Goal: Task Accomplishment & Management: Complete application form

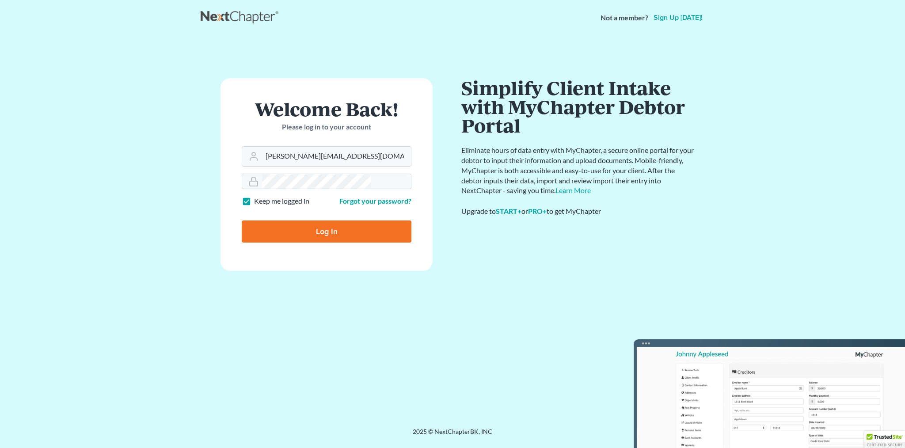
type input "[PERSON_NAME][EMAIL_ADDRESS][DOMAIN_NAME]"
click at [323, 221] on input "Log In" at bounding box center [327, 232] width 170 height 22
type input "Thinking..."
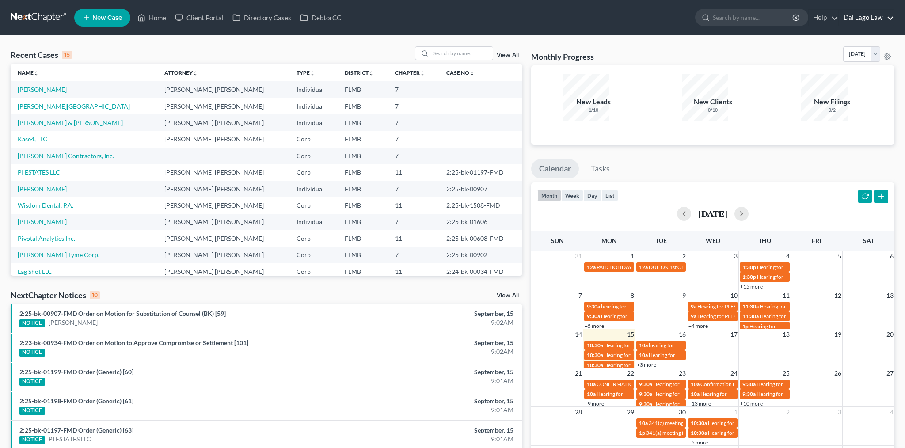
click at [887, 15] on link "Dal Lago Law" at bounding box center [867, 18] width 55 height 16
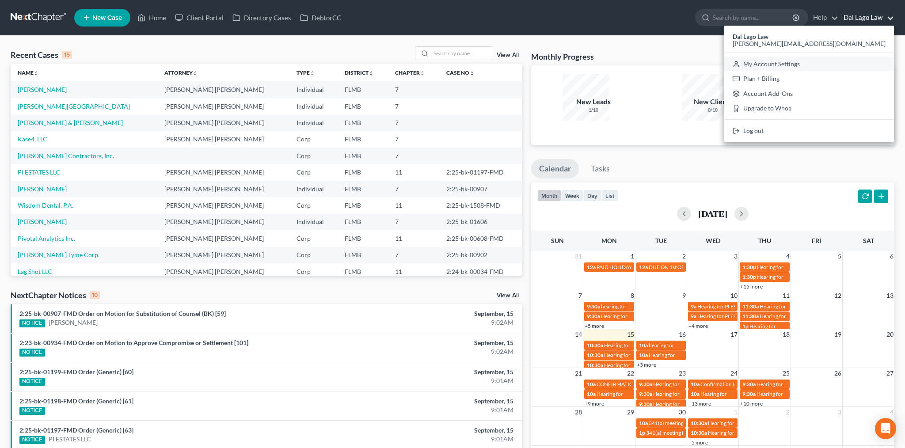
click at [866, 57] on link "My Account Settings" at bounding box center [810, 64] width 170 height 15
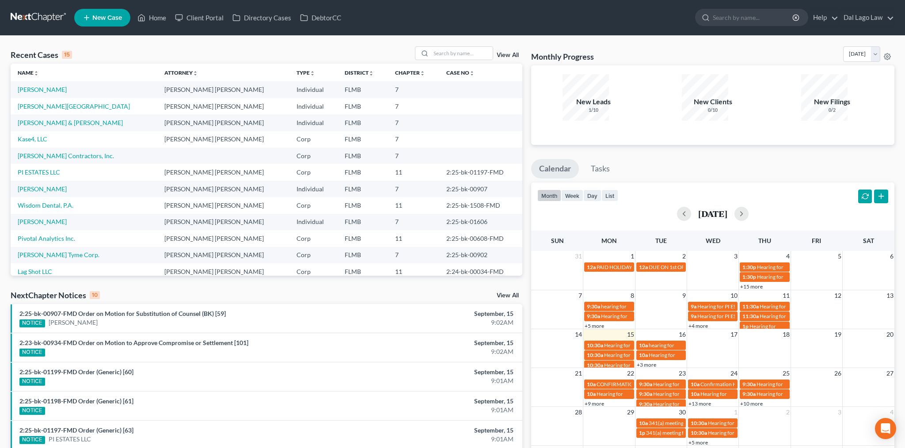
select select "24"
select select "9"
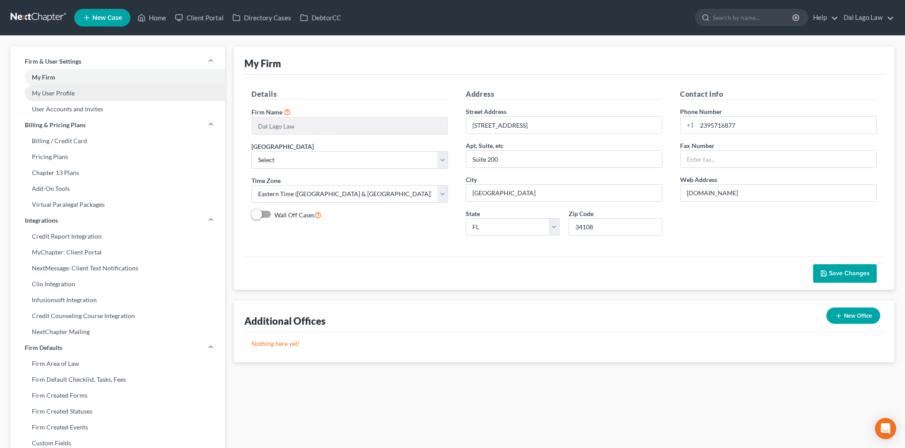
click at [54, 85] on link "My User Profile" at bounding box center [118, 93] width 214 height 16
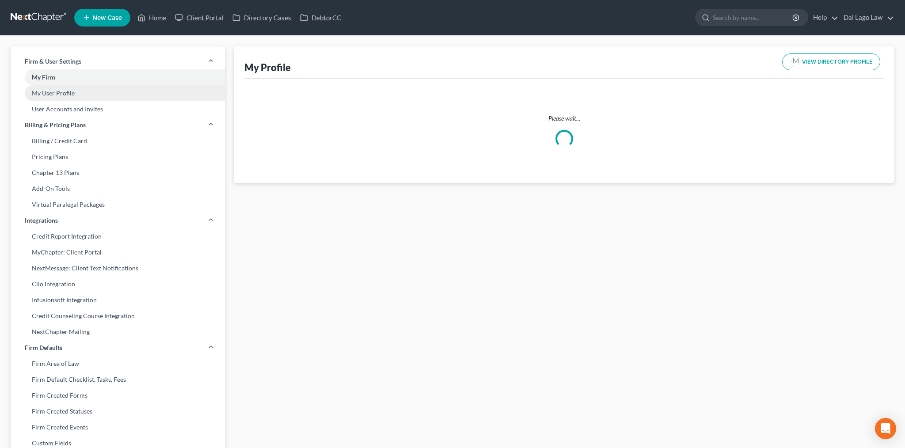
select select "9"
select select "15"
select select "attorney"
select select "0"
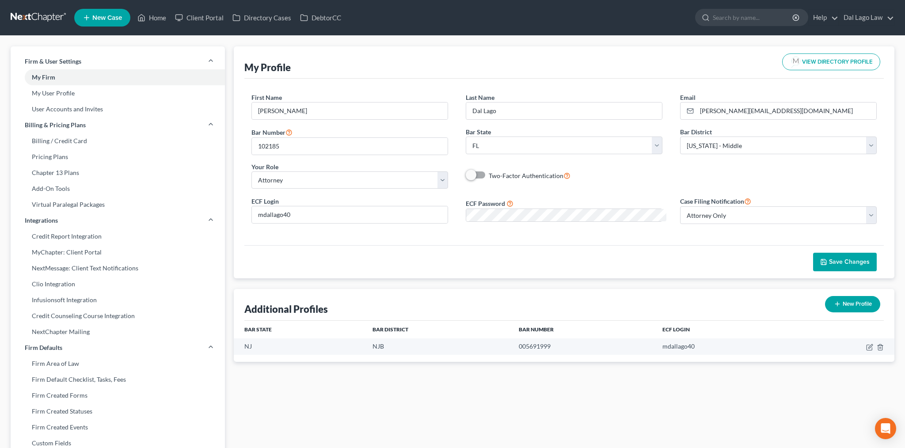
click at [475, 170] on span at bounding box center [476, 175] width 21 height 11
click at [489, 171] on label "Two-Factor Authentication" at bounding box center [530, 176] width 82 height 10
click at [493, 171] on input "Two-Factor Authentication" at bounding box center [496, 174] width 6 height 6
checkbox input "true"
click at [858, 253] on button "Save Changes" at bounding box center [845, 262] width 64 height 19
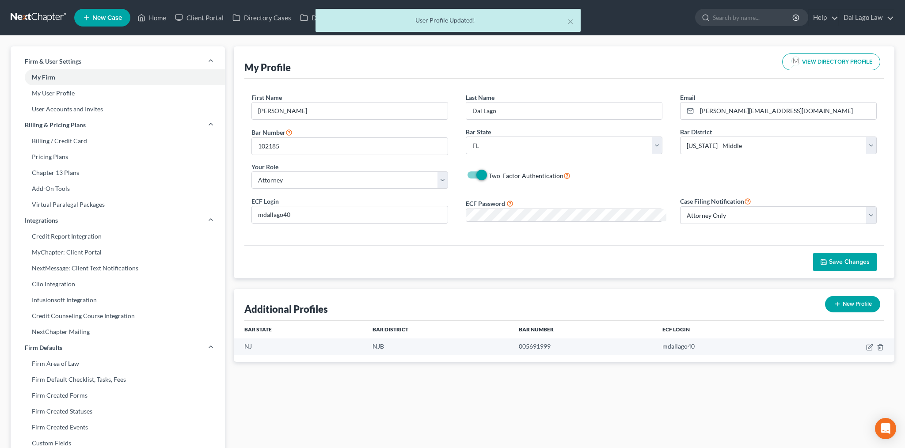
click at [137, 11] on div "× User Profile Updated!" at bounding box center [448, 22] width 905 height 27
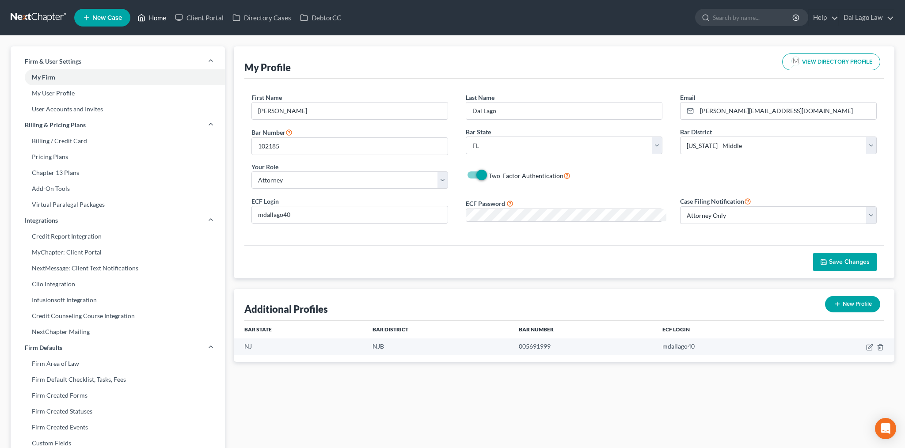
click at [134, 14] on link "Home" at bounding box center [152, 18] width 38 height 16
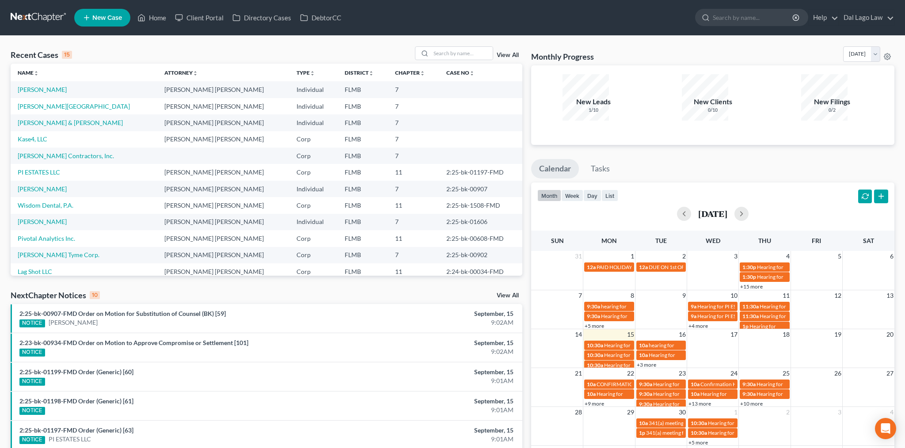
click at [112, 46] on div "Recent Cases 15 View All" at bounding box center [267, 54] width 512 height 17
click at [27, 103] on link "Stiles, Linford" at bounding box center [74, 107] width 112 height 8
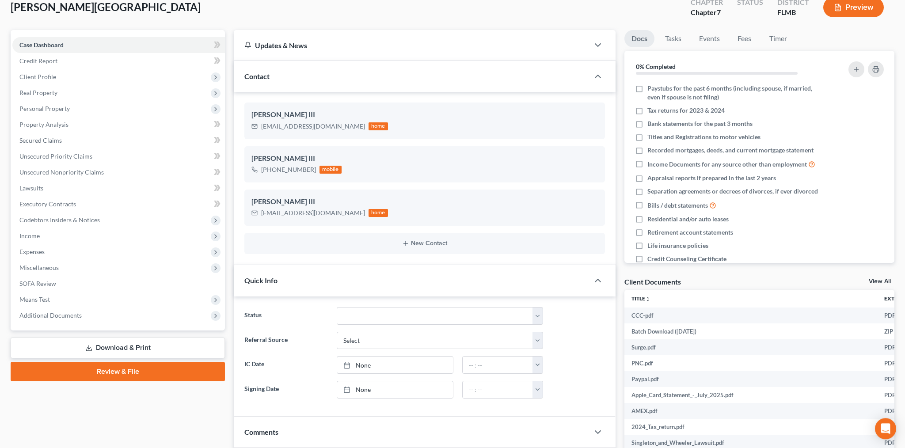
scroll to position [134, 0]
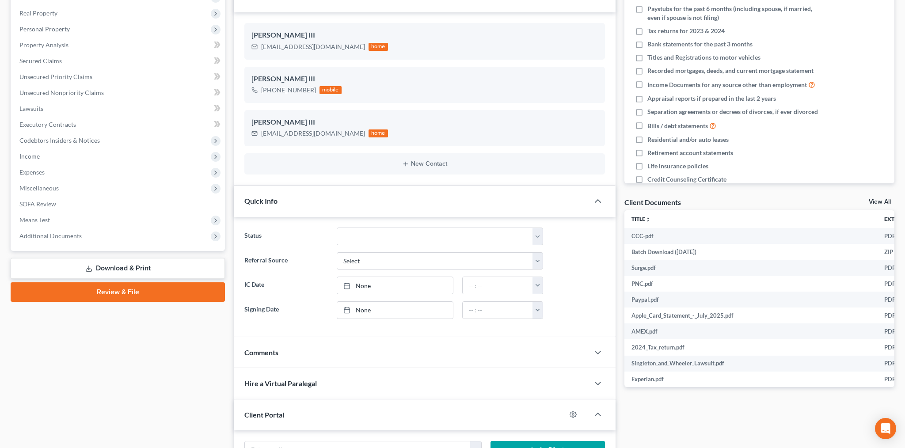
click at [111, 283] on link "Review & File" at bounding box center [118, 292] width 214 height 19
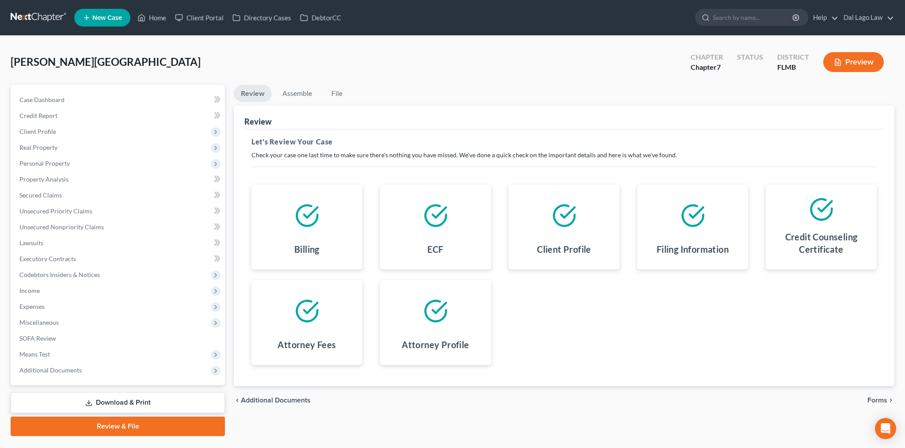
click at [884, 397] on span "Forms" at bounding box center [878, 400] width 20 height 7
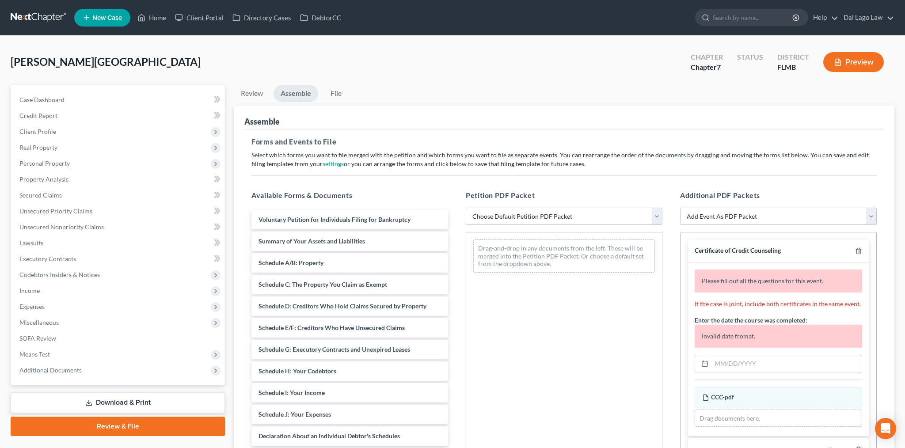
select select "0"
click option "Complete Bankruptcy Petition (all forms and schedules)" at bounding box center [0, 0] width 0 height 0
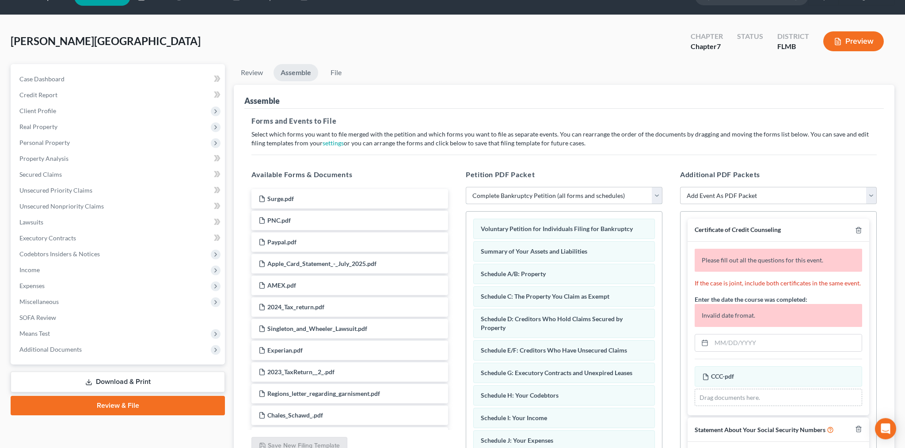
scroll to position [34, 0]
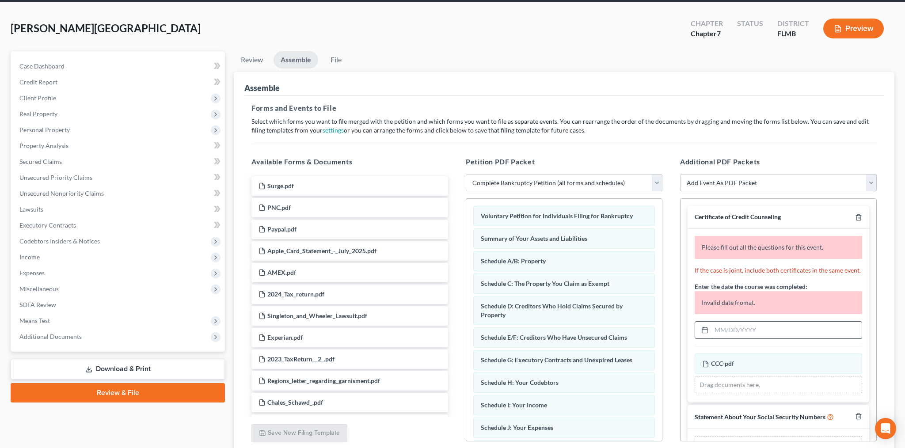
click at [746, 322] on input "text" at bounding box center [787, 330] width 150 height 17
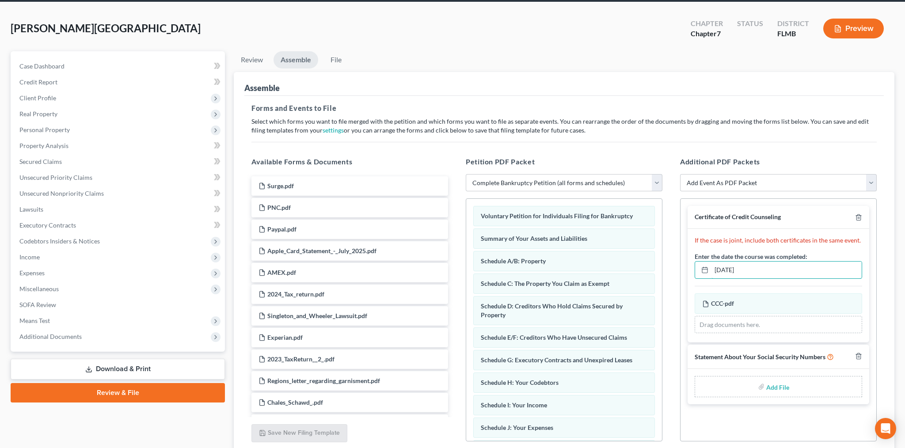
type input "08/26/2025"
click at [784, 379] on input "file" at bounding box center [777, 387] width 21 height 16
type input "C:\fakepath\Statement of Social Securit Number.pdf"
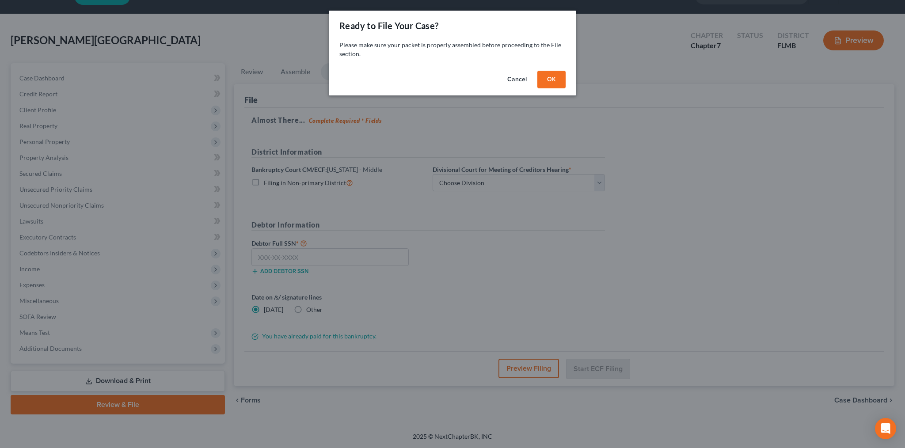
scroll to position [0, 0]
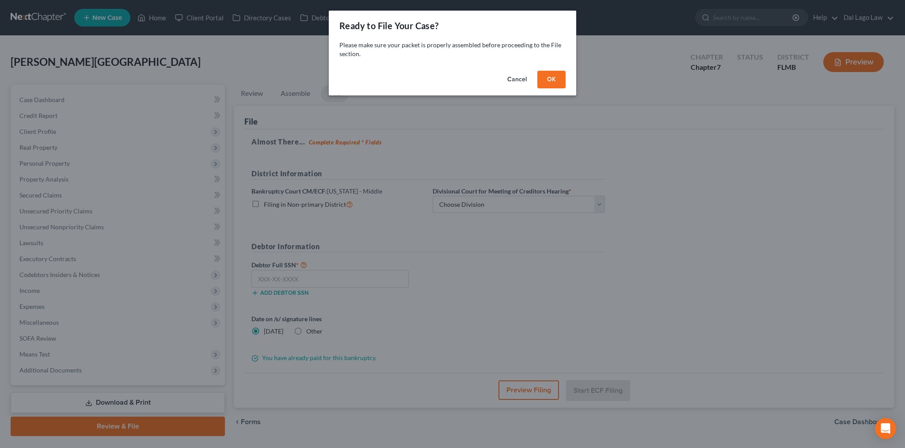
click at [538, 71] on button "OK" at bounding box center [552, 80] width 28 height 18
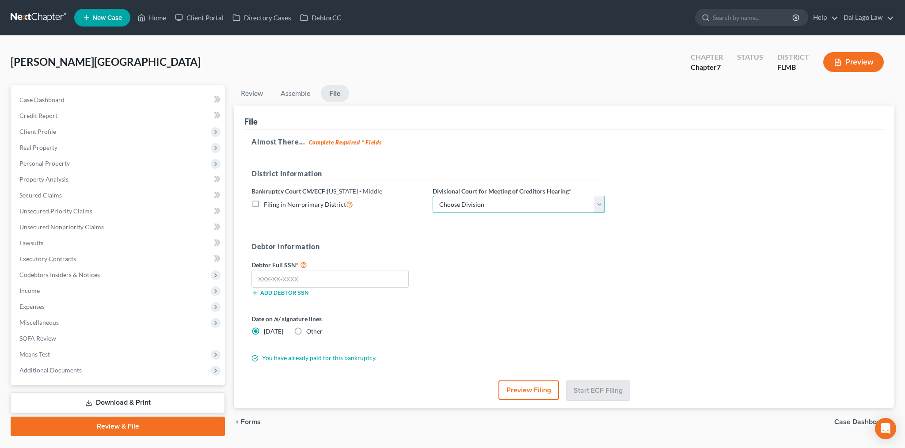
select select "0"
click option "Fort Myers" at bounding box center [0, 0] width 0 height 0
click at [328, 270] on input "text" at bounding box center [330, 279] width 157 height 18
type input "093-60-9632"
click at [306, 327] on label "Other" at bounding box center [314, 331] width 16 height 9
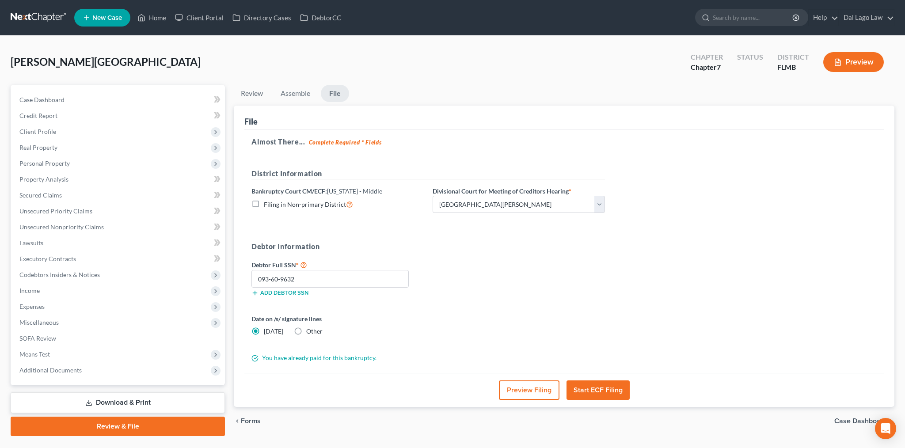
click at [310, 327] on input "Other" at bounding box center [313, 330] width 6 height 6
radio input "true"
radio input "false"
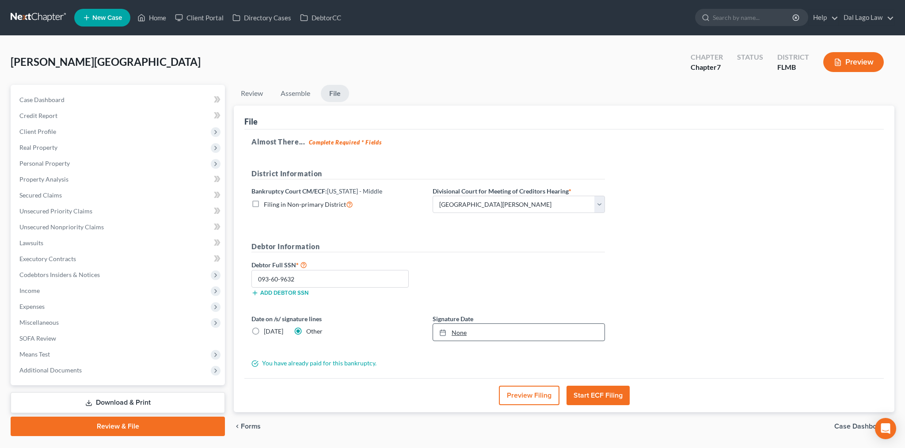
click at [433, 324] on link "None" at bounding box center [519, 332] width 172 height 17
type input "9/15/2025"
click at [593, 386] on button "Start ECF Filing" at bounding box center [598, 395] width 63 height 19
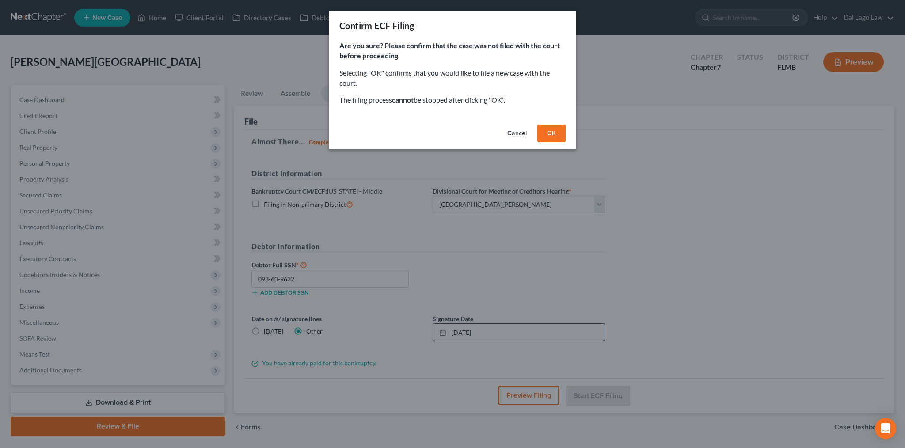
click at [538, 125] on button "OK" at bounding box center [552, 134] width 28 height 18
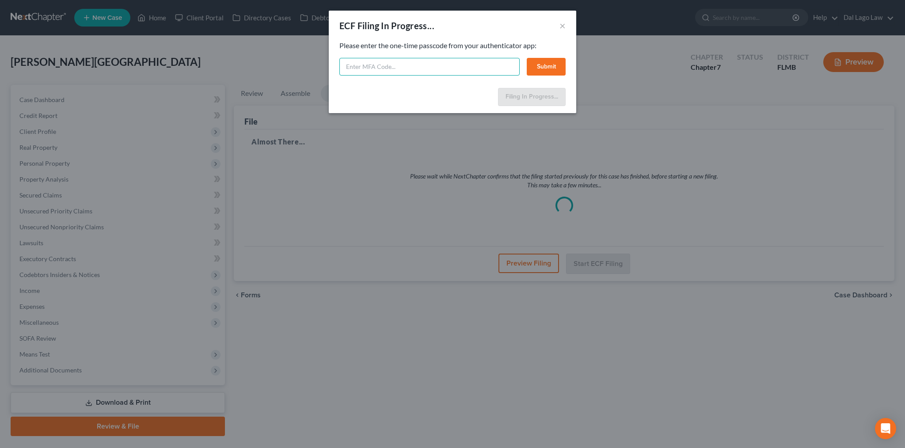
click at [429, 58] on input "text" at bounding box center [430, 67] width 180 height 18
paste input "https://dallagolawcom-my.sharepoint.com/:l:/g/personal/fbravo_dallagolaw_com/FL…"
click at [446, 58] on input "https://dallagolawcom-my.sharepoint.com/:l:/g/personal/fbravo_dallagolaw_com/FL…" at bounding box center [430, 67] width 180 height 18
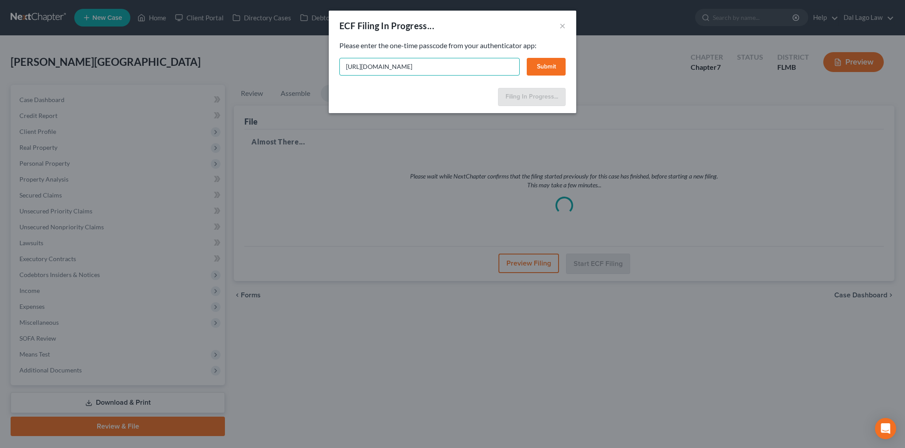
click at [446, 58] on input "https://dallagolawcom-my.sharepoint.com/:l:/g/personal/fbravo_dallagolaw_com/FL…" at bounding box center [430, 67] width 180 height 18
paste input "eita-kjiu-tvcr-9tmz"
type input "eita-kjiu-tvcr-9tmz"
click at [528, 58] on button "Submit" at bounding box center [546, 67] width 39 height 18
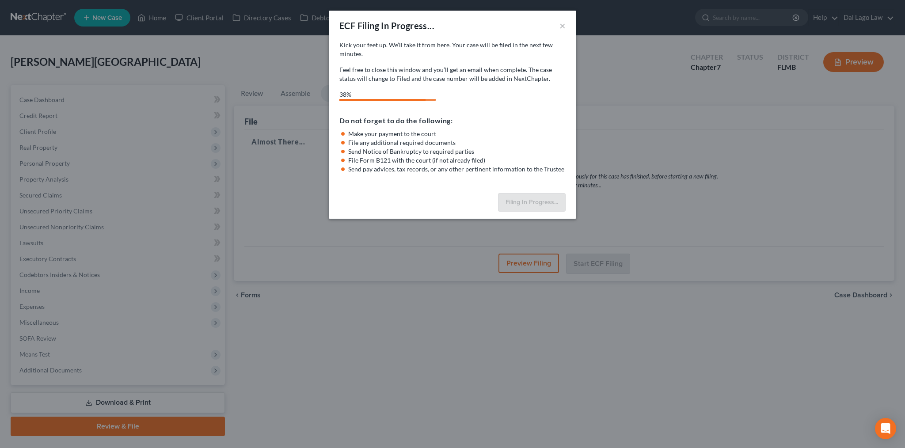
select select "0"
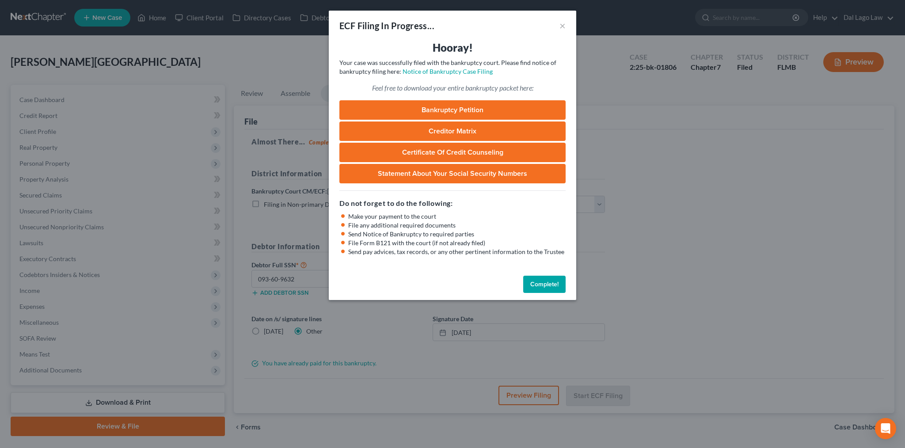
click at [523, 276] on button "Complete!" at bounding box center [544, 285] width 42 height 18
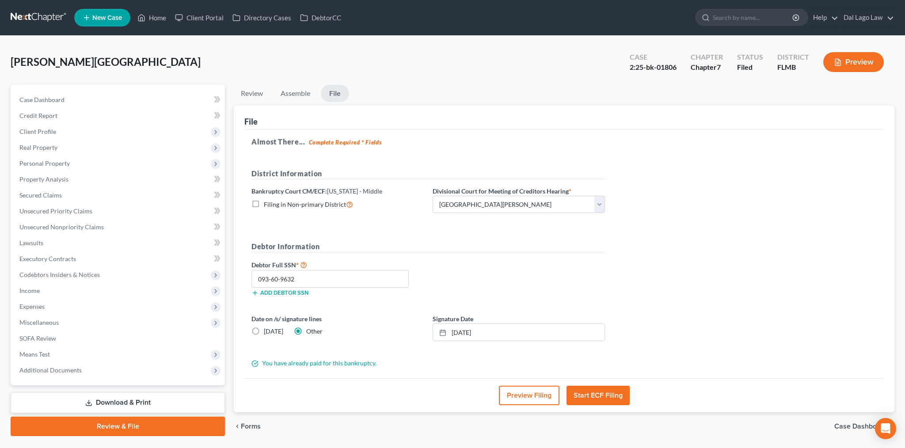
click at [870, 423] on span "Case Dashboard" at bounding box center [861, 426] width 53 height 7
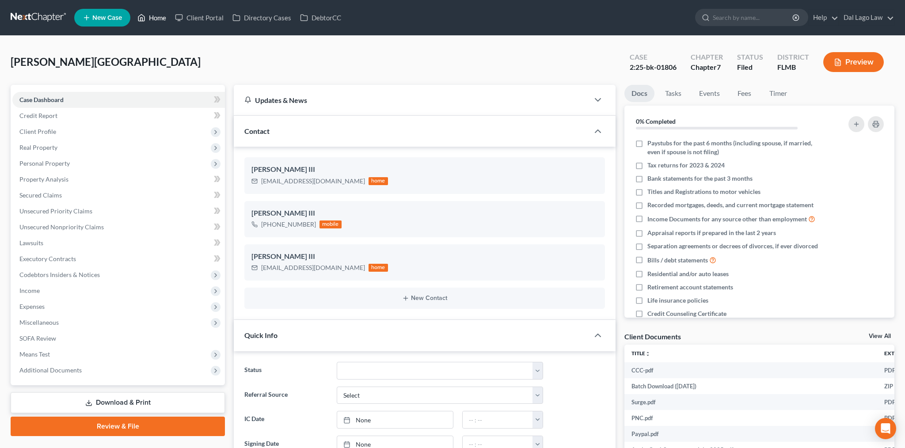
click at [133, 12] on link "Home" at bounding box center [152, 18] width 38 height 16
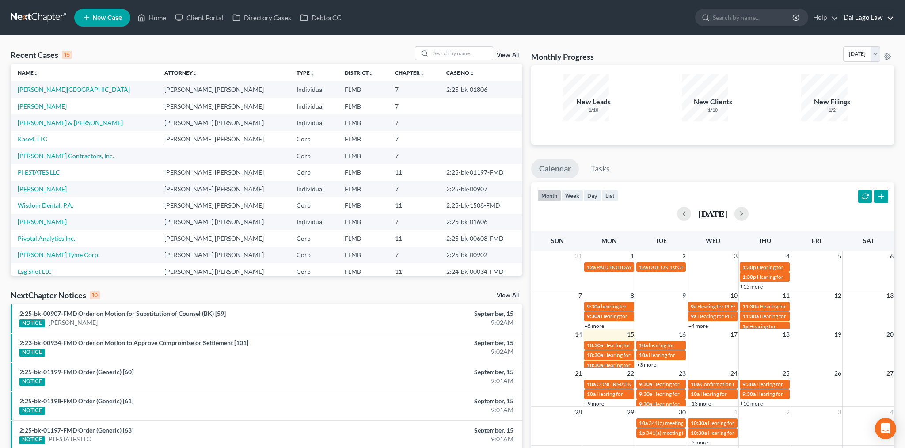
click at [893, 14] on link "Dal Lago Law" at bounding box center [867, 18] width 55 height 16
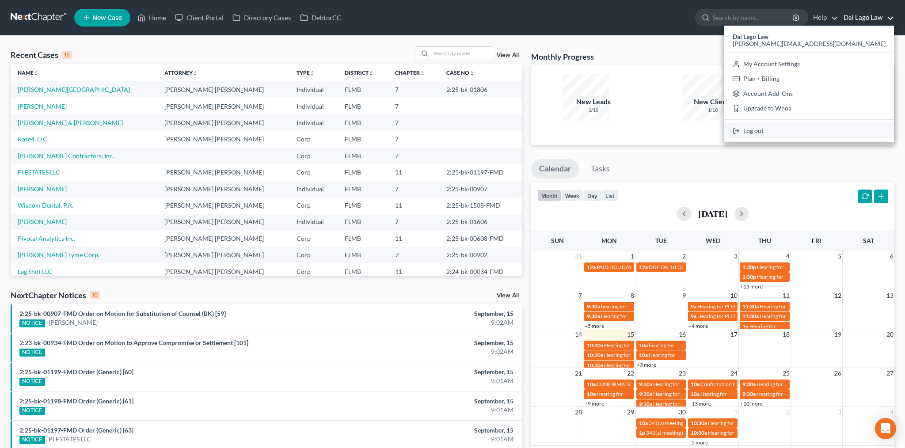
click at [860, 123] on link "Log out" at bounding box center [810, 130] width 170 height 15
